Goal: Task Accomplishment & Management: Complete application form

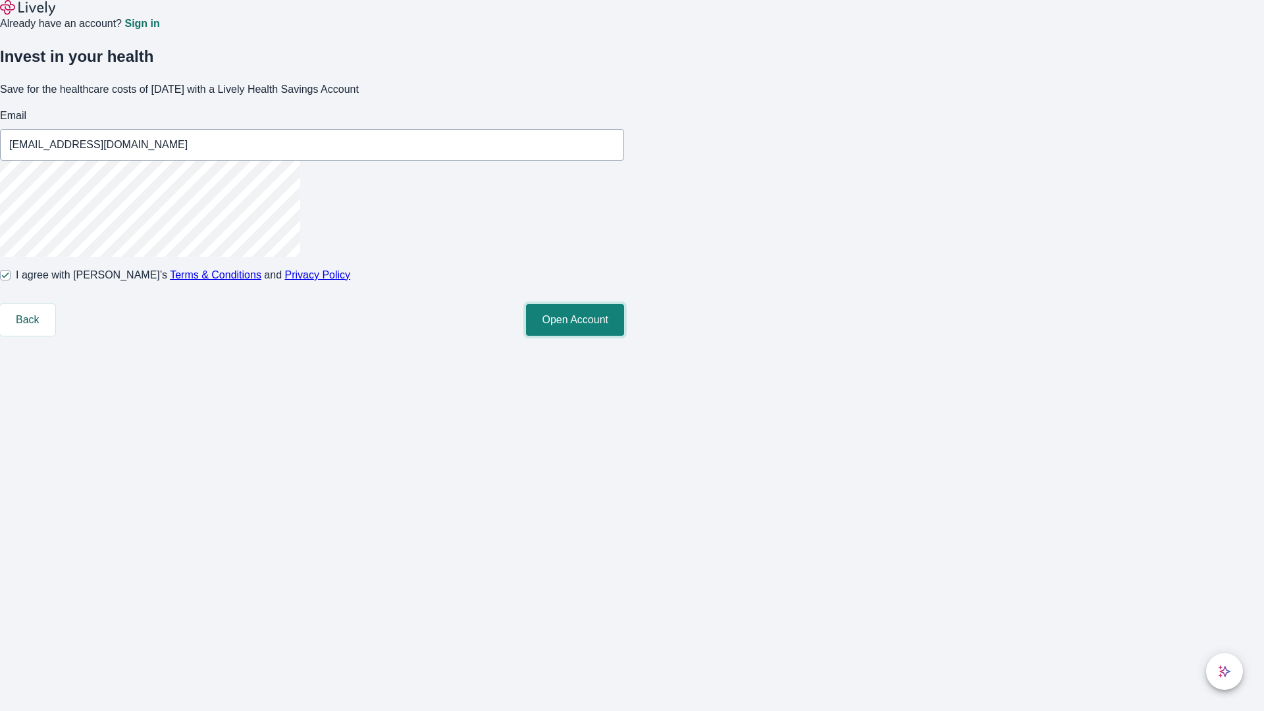
click at [624, 336] on button "Open Account" at bounding box center [575, 320] width 98 height 32
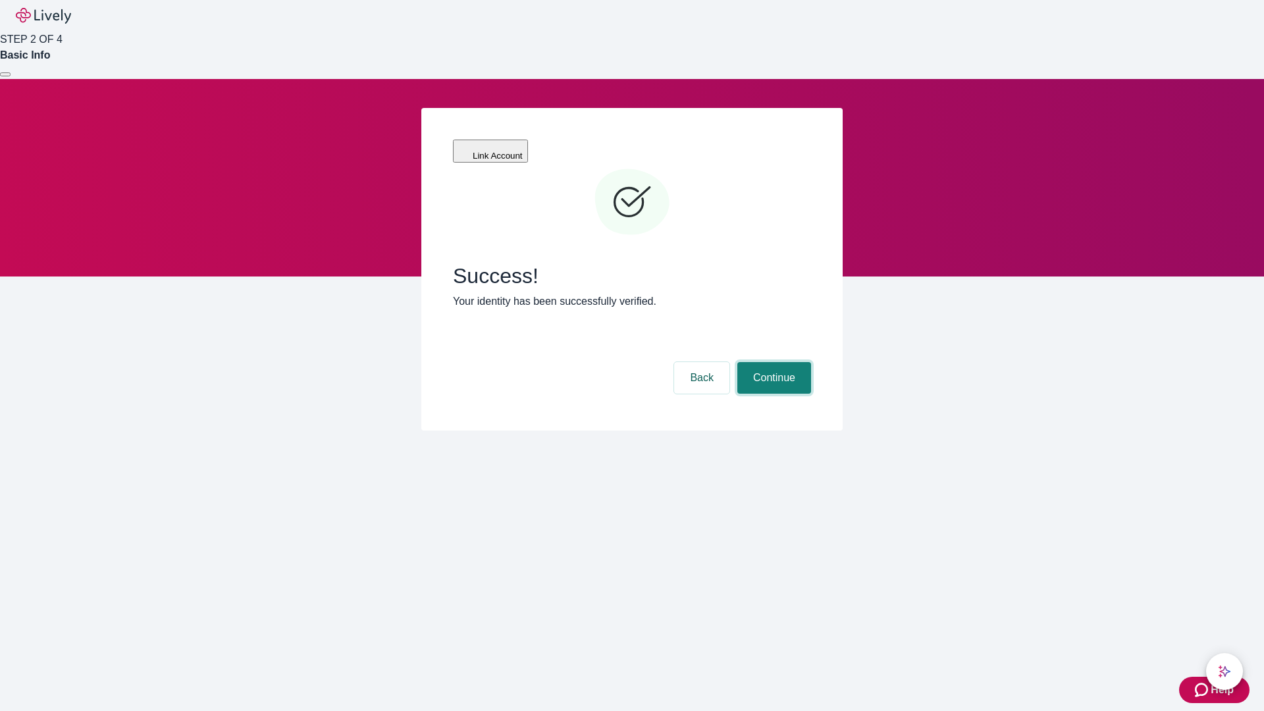
click at [772, 362] on button "Continue" at bounding box center [774, 378] width 74 height 32
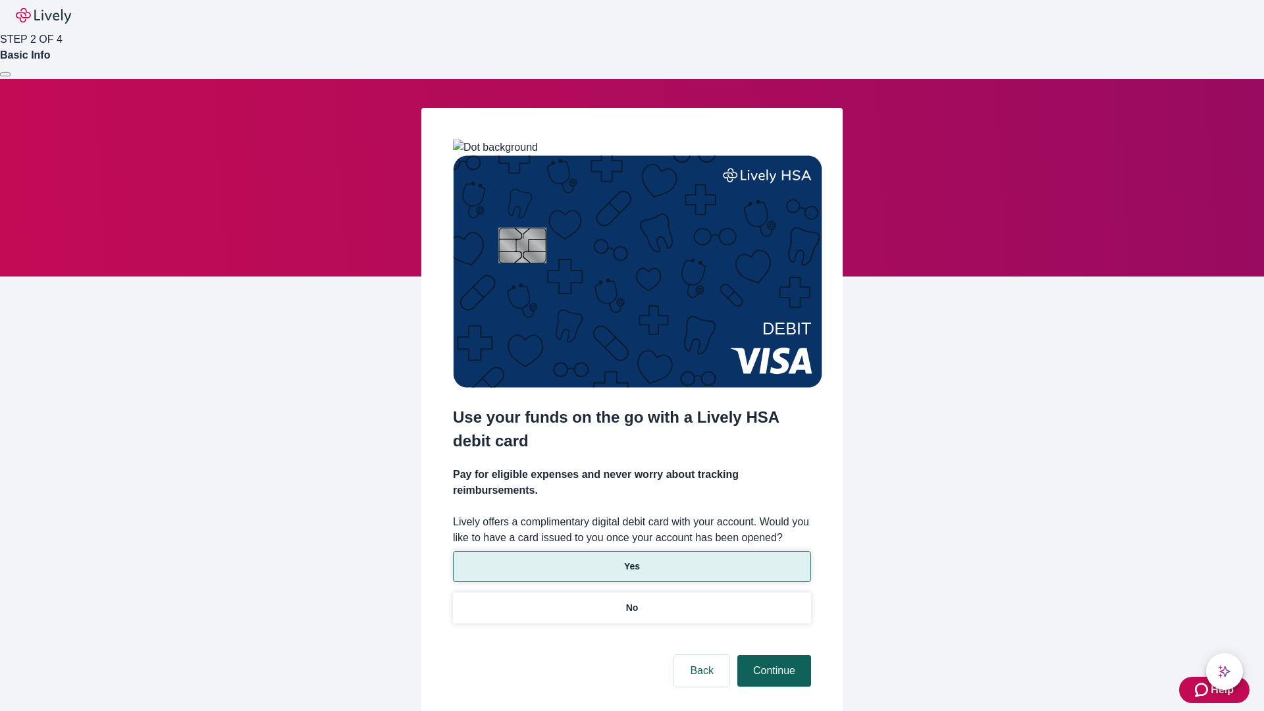
click at [631, 560] on p "Yes" at bounding box center [632, 567] width 16 height 14
click at [772, 655] on button "Continue" at bounding box center [774, 671] width 74 height 32
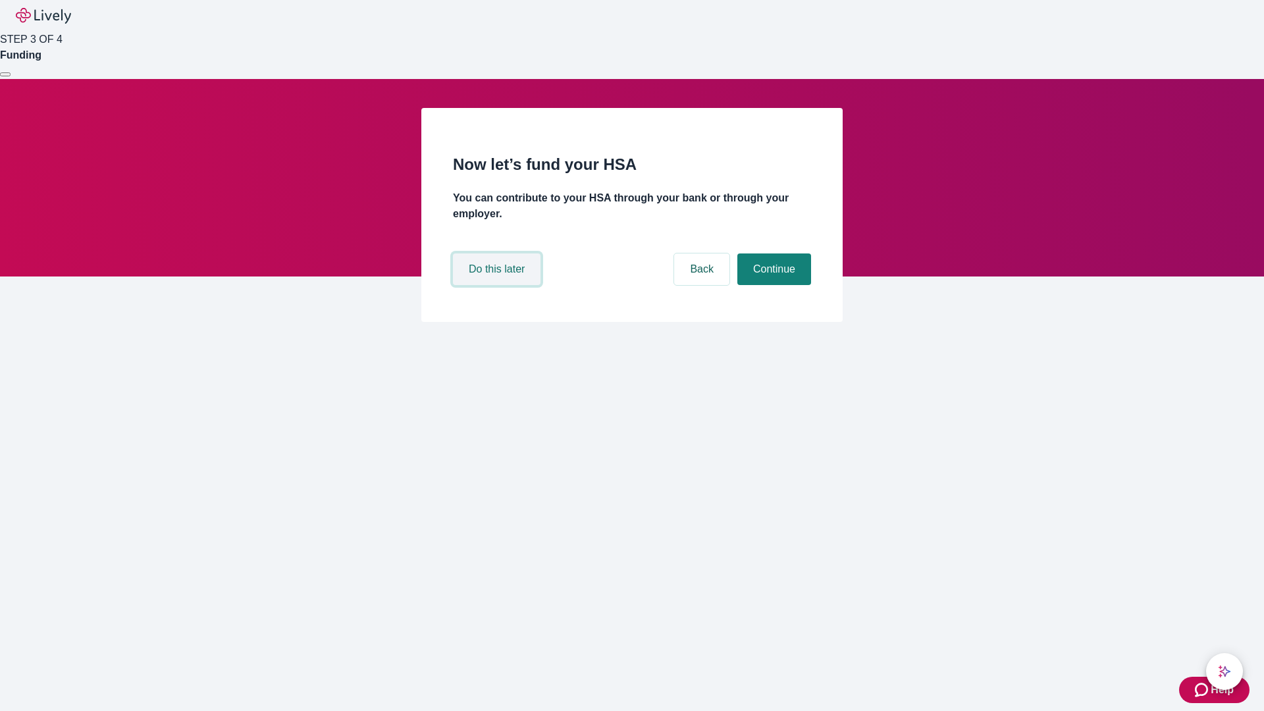
click at [498, 285] on button "Do this later" at bounding box center [497, 269] width 88 height 32
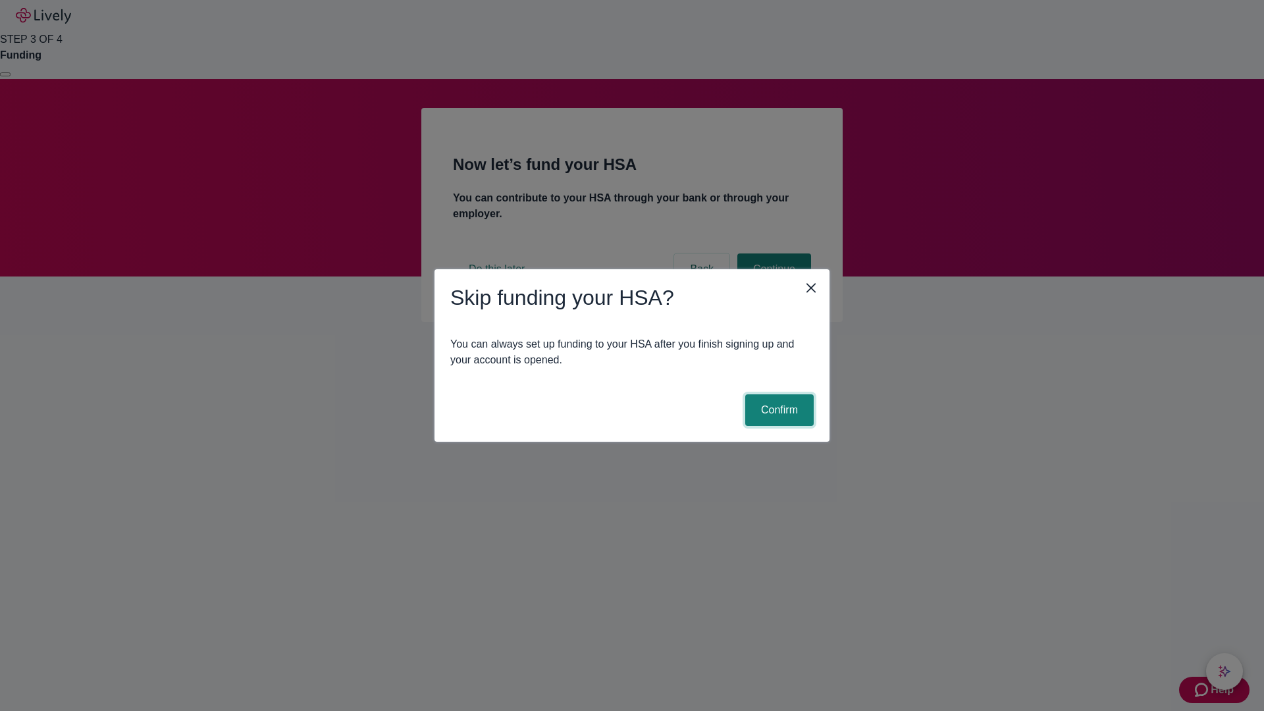
click at [778, 410] on button "Confirm" at bounding box center [779, 410] width 68 height 32
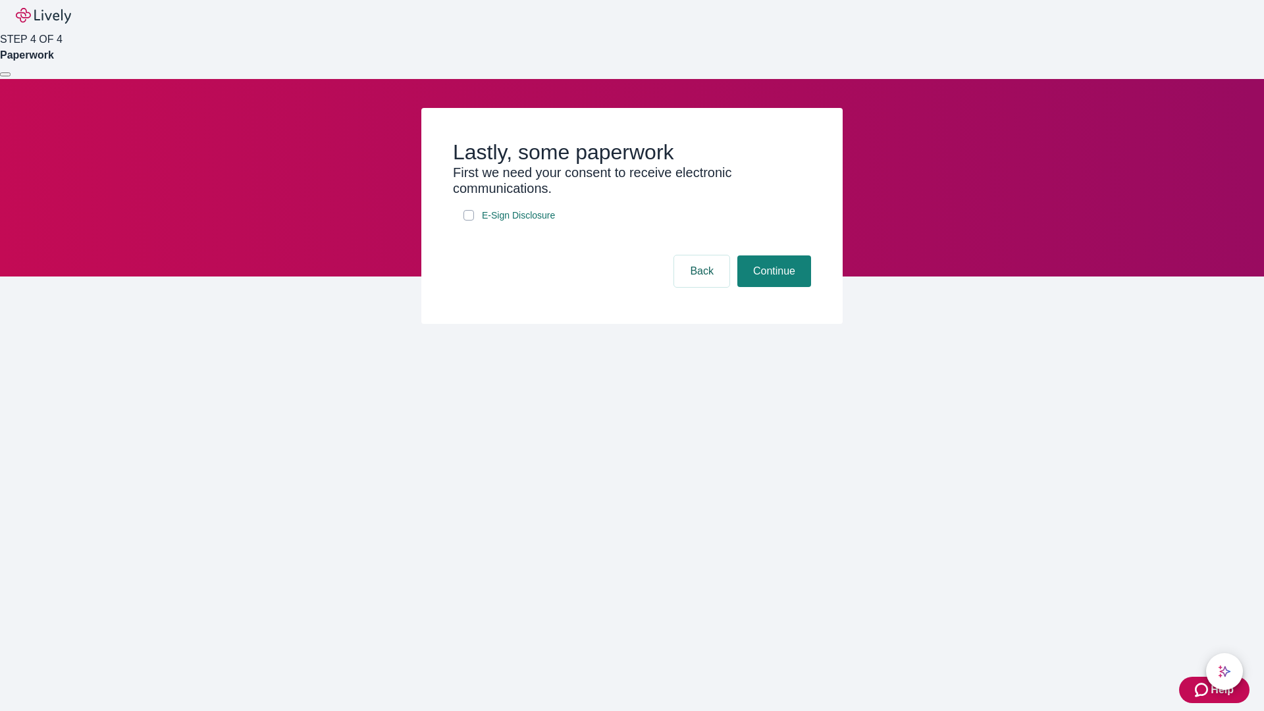
click at [469, 221] on input "E-Sign Disclosure" at bounding box center [469, 215] width 11 height 11
checkbox input "true"
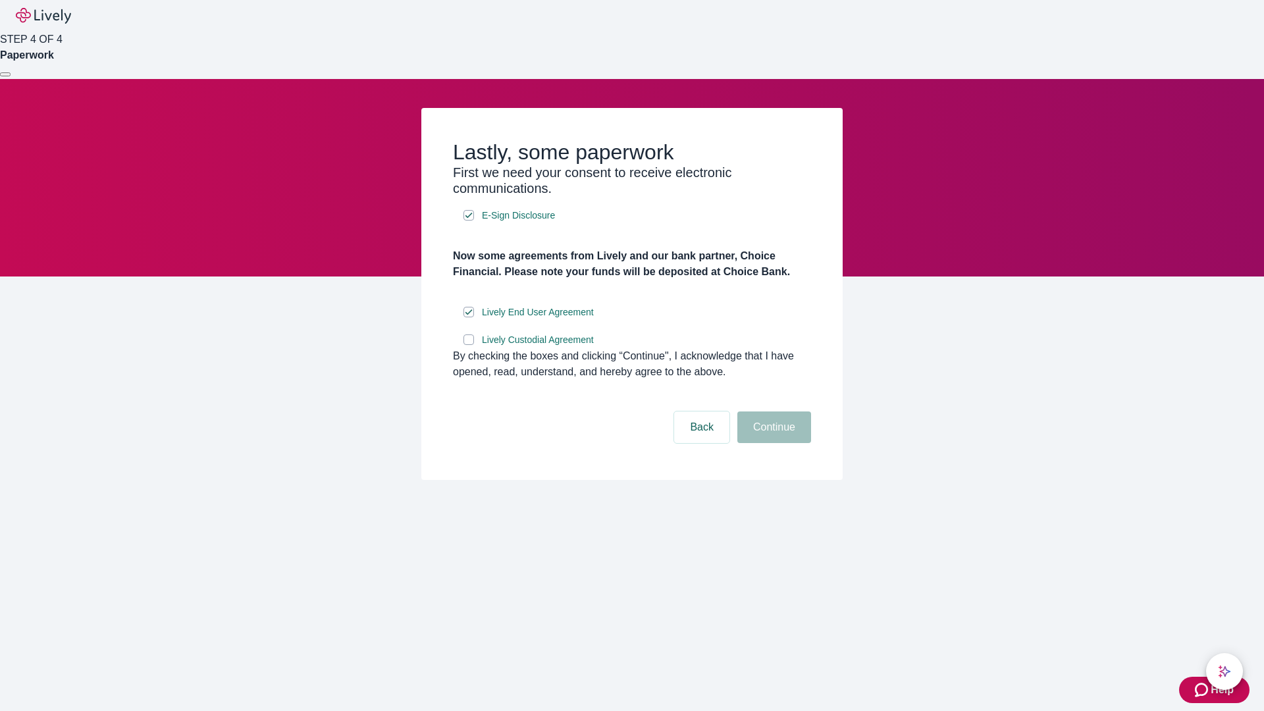
click at [469, 345] on input "Lively Custodial Agreement" at bounding box center [469, 339] width 11 height 11
checkbox input "true"
click at [772, 443] on button "Continue" at bounding box center [774, 428] width 74 height 32
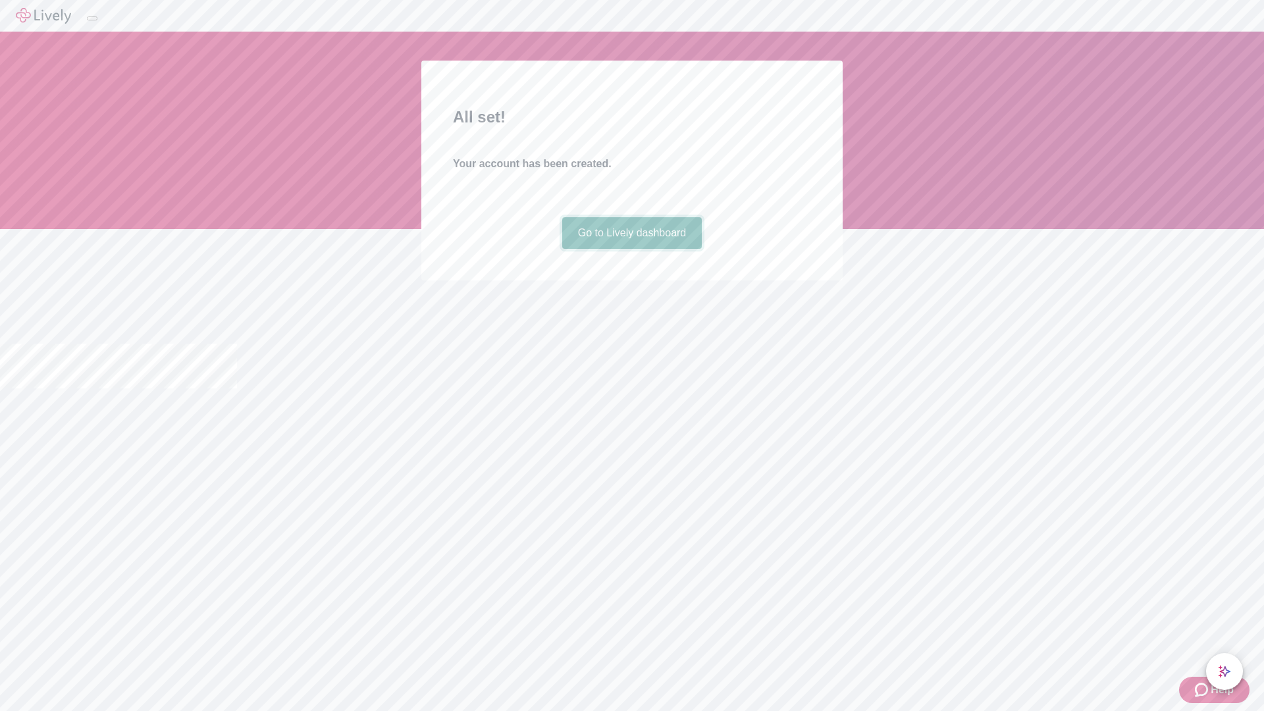
click at [631, 249] on link "Go to Lively dashboard" at bounding box center [632, 233] width 140 height 32
